Goal: Information Seeking & Learning: Learn about a topic

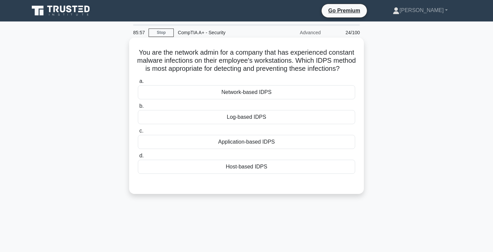
click at [257, 165] on div "Host-based IDPS" at bounding box center [246, 167] width 217 height 14
click at [138, 158] on input "d. Host-based IDPS" at bounding box center [138, 156] width 0 height 4
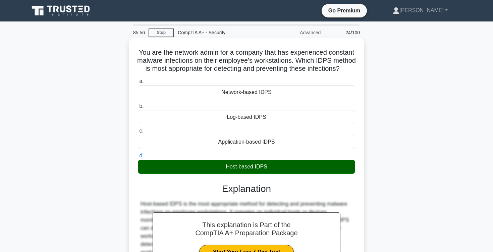
scroll to position [110, 0]
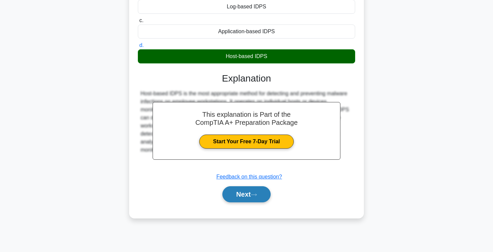
click at [247, 190] on button "Next" at bounding box center [246, 194] width 48 height 16
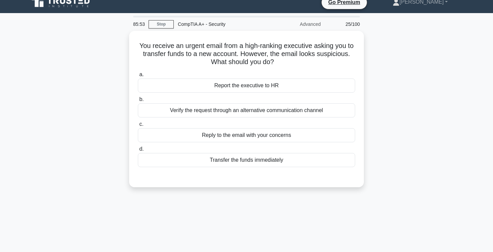
scroll to position [9, 0]
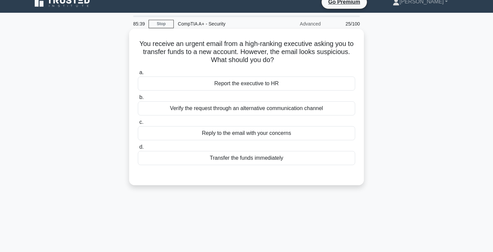
click at [166, 111] on div "Verify the request through an alternative communication channel" at bounding box center [246, 108] width 217 height 14
click at [138, 100] on input "b. Verify the request through an alternative communication channel" at bounding box center [138, 97] width 0 height 4
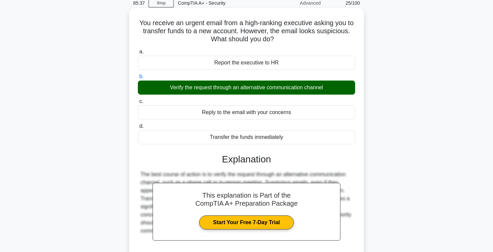
scroll to position [110, 0]
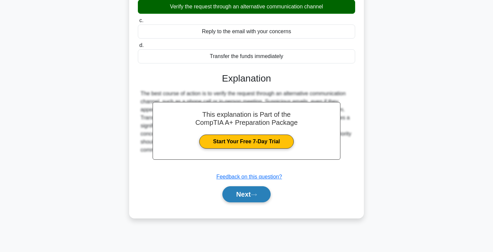
click at [239, 196] on button "Next" at bounding box center [246, 194] width 48 height 16
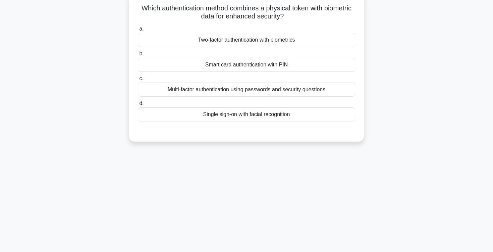
scroll to position [0, 0]
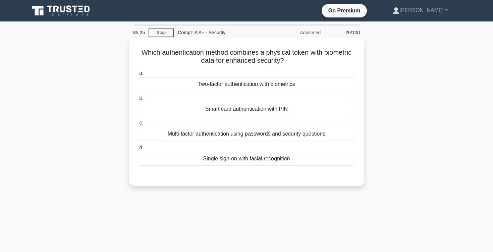
click at [259, 64] on h5 "Which authentication method combines a physical token with biometric data for e…" at bounding box center [246, 56] width 219 height 17
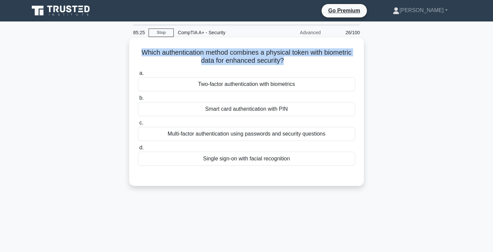
click at [259, 64] on h5 "Which authentication method combines a physical token with biometric data for e…" at bounding box center [246, 56] width 219 height 17
copy div "Which authentication method combines a physical token with biometric data for e…"
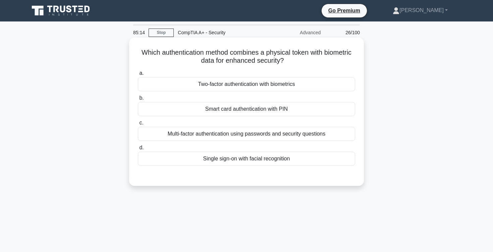
click at [296, 131] on div "Multi-factor authentication using passwords and security questions" at bounding box center [246, 134] width 217 height 14
click at [138, 125] on input "c. Multi-factor authentication using passwords and security questions" at bounding box center [138, 123] width 0 height 4
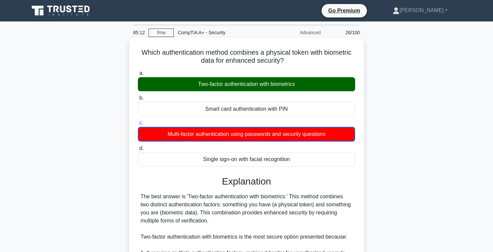
drag, startPoint x: 293, startPoint y: 85, endPoint x: 149, endPoint y: 84, distance: 143.5
click at [149, 84] on div "Two-factor authentication with biometrics" at bounding box center [246, 84] width 217 height 14
click at [138, 75] on input "a. Two-factor authentication with biometrics" at bounding box center [138, 73] width 0 height 4
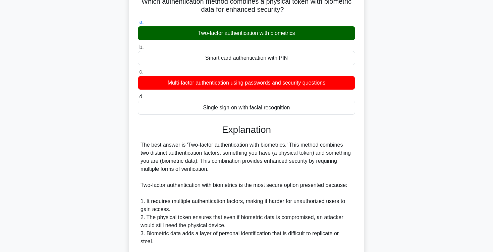
scroll to position [202, 0]
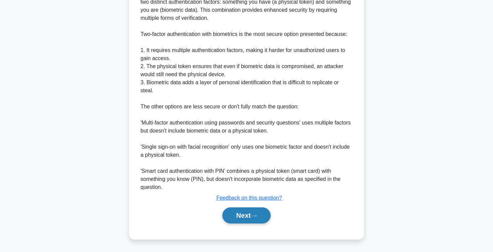
click at [243, 217] on button "Next" at bounding box center [246, 215] width 48 height 16
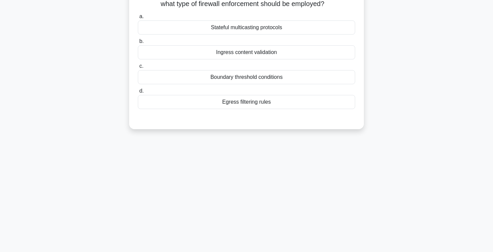
scroll to position [0, 0]
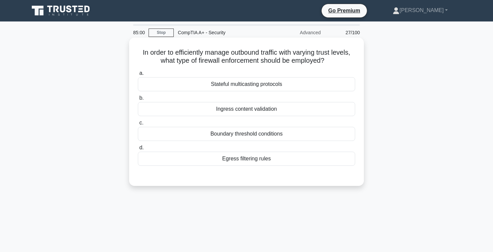
click at [234, 138] on div "Boundary threshold conditions" at bounding box center [246, 134] width 217 height 14
click at [138, 125] on input "c. Boundary threshold conditions" at bounding box center [138, 123] width 0 height 4
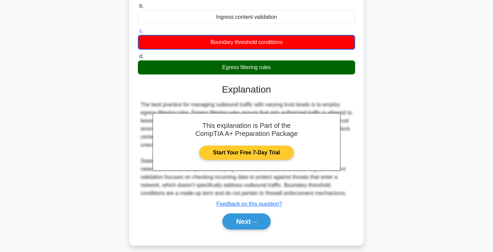
scroll to position [110, 0]
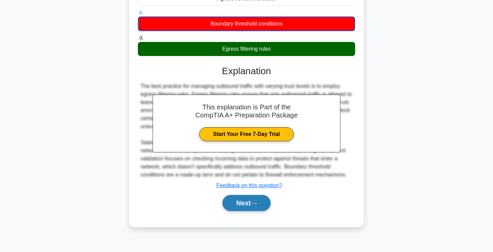
click at [247, 207] on button "Next" at bounding box center [246, 203] width 48 height 16
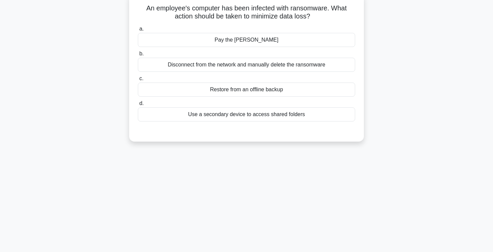
scroll to position [0, 0]
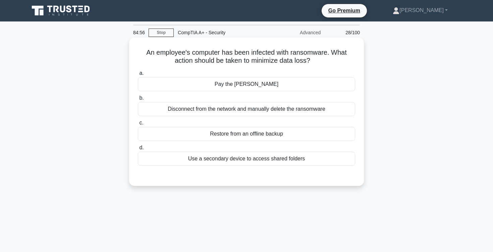
click at [230, 109] on div "Disconnect from the network and manually delete the ransomware" at bounding box center [246, 109] width 217 height 14
click at [138, 100] on input "b. Disconnect from the network and manually delete the ransomware" at bounding box center [138, 98] width 0 height 4
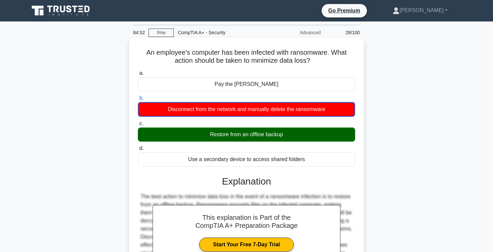
scroll to position [110, 0]
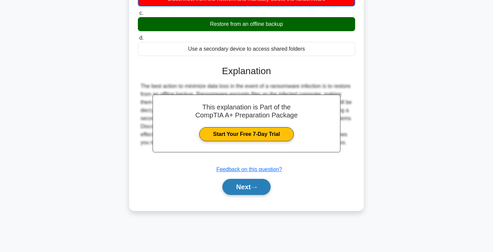
click at [250, 185] on button "Next" at bounding box center [246, 187] width 48 height 16
